Goal: Obtain resource: Obtain resource

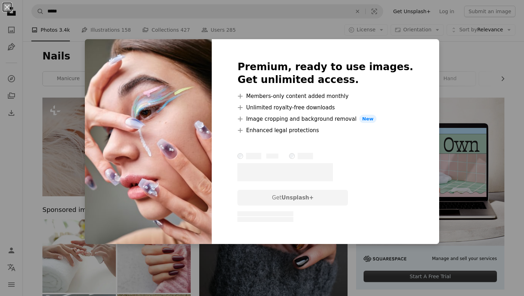
scroll to position [594, 0]
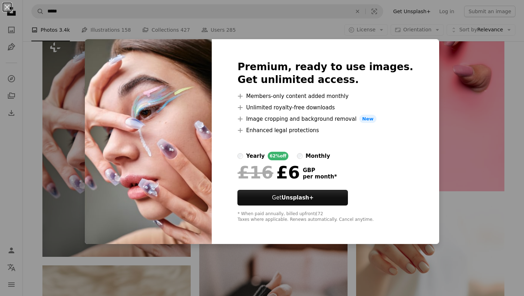
click at [36, 123] on div "An X shape Premium, ready to use images. Get unlimited access. A plus sign Memb…" at bounding box center [262, 148] width 524 height 296
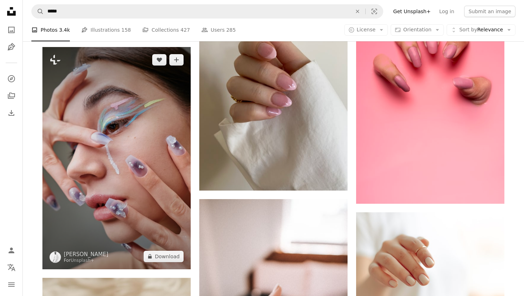
scroll to position [581, 0]
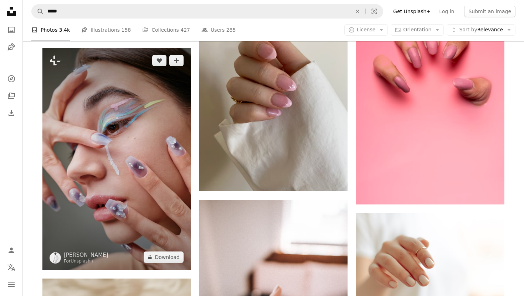
click at [87, 98] on img at bounding box center [116, 159] width 148 height 223
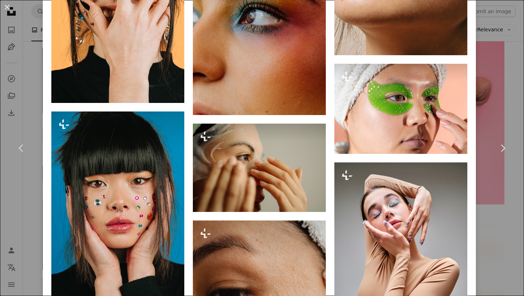
scroll to position [2029, 0]
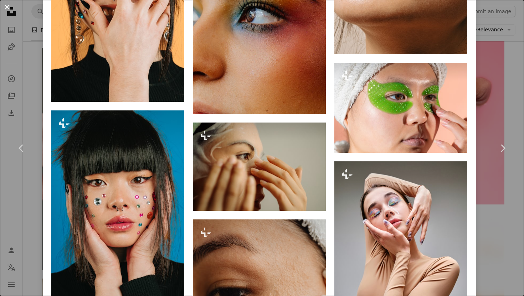
click at [8, 11] on button "An X shape" at bounding box center [7, 7] width 9 height 9
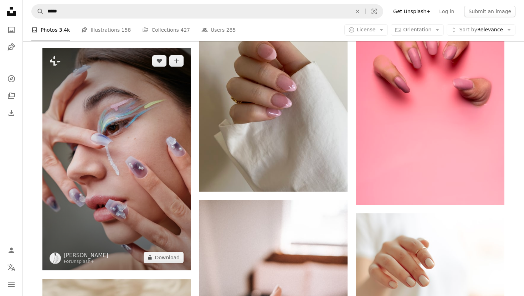
scroll to position [586, 0]
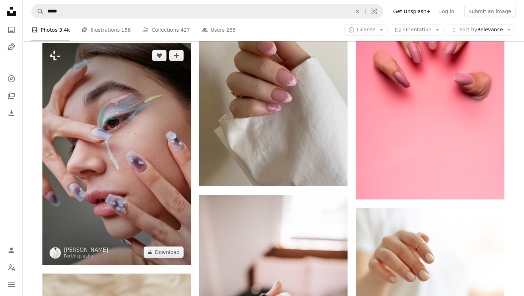
click at [128, 168] on img at bounding box center [116, 154] width 148 height 223
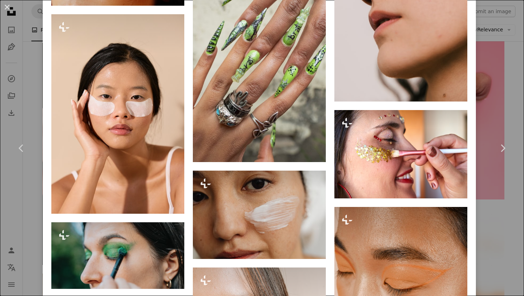
scroll to position [3606, 0]
